Goal: Navigation & Orientation: Go to known website

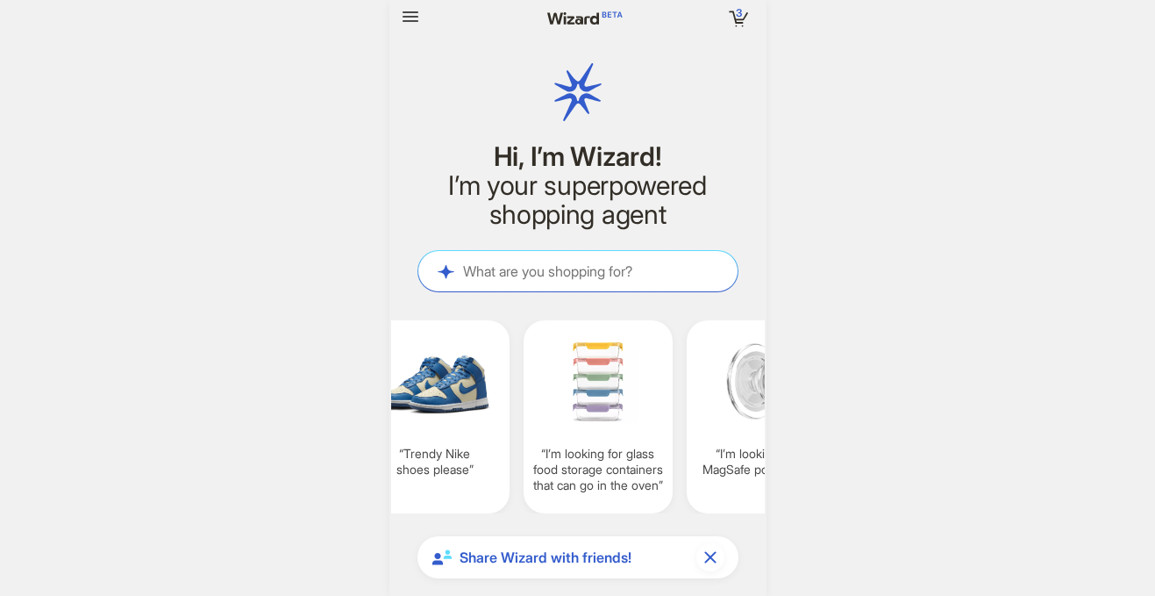
scroll to position [0, 1664]
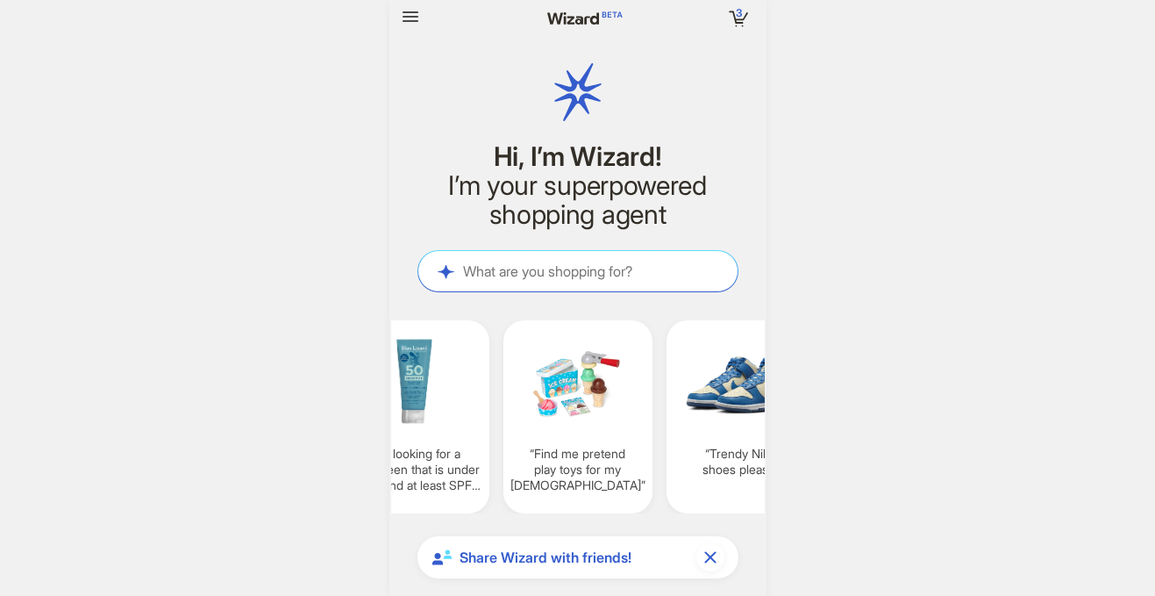
scroll to position [0, 1358]
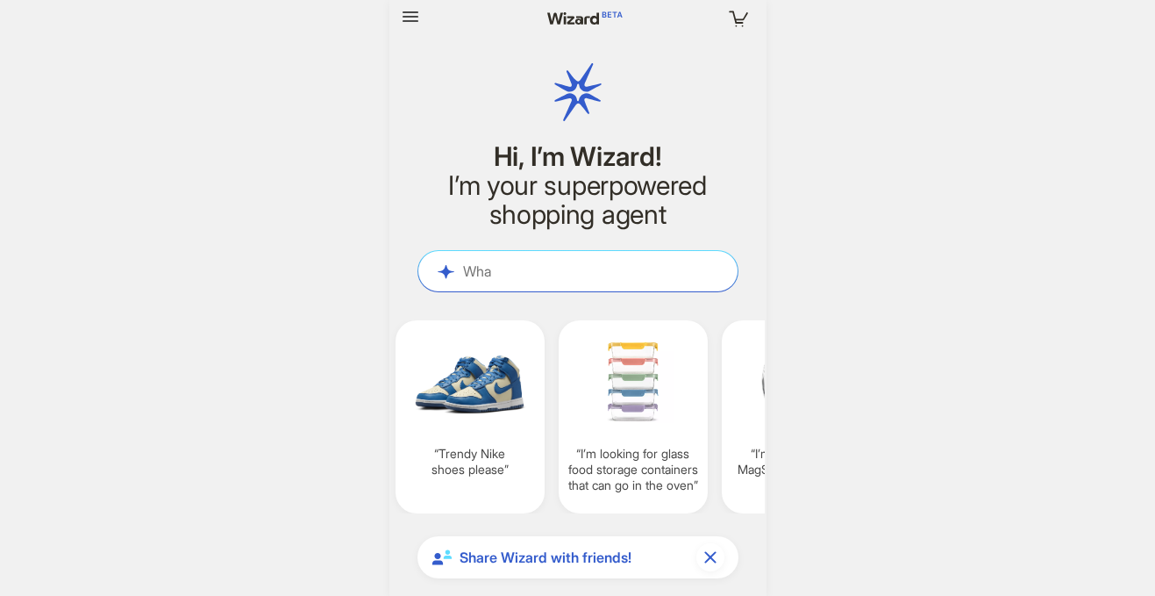
scroll to position [4343, 0]
